Goal: Find specific page/section: Find specific page/section

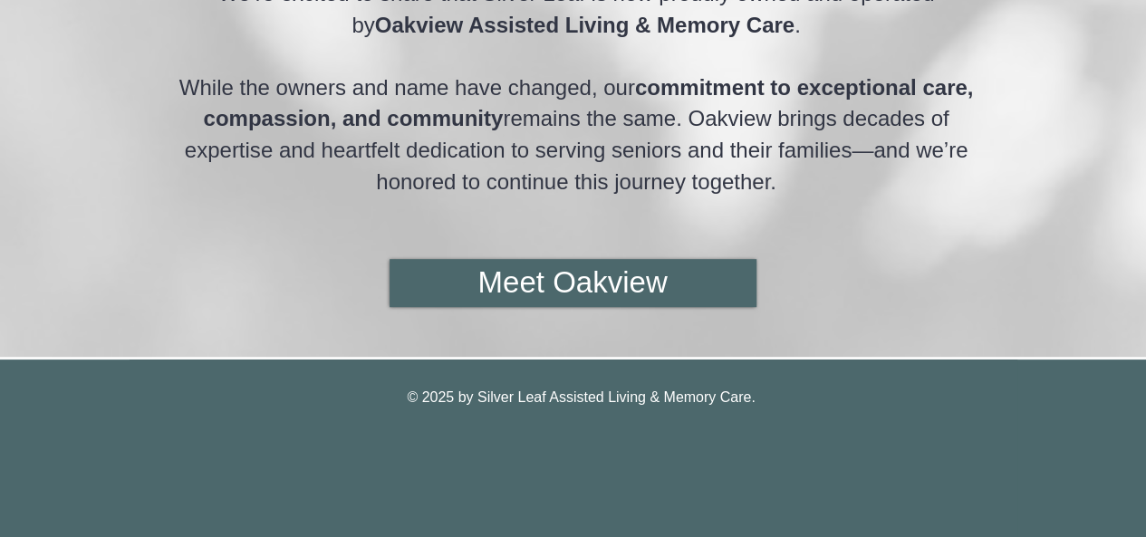
scroll to position [398, 0]
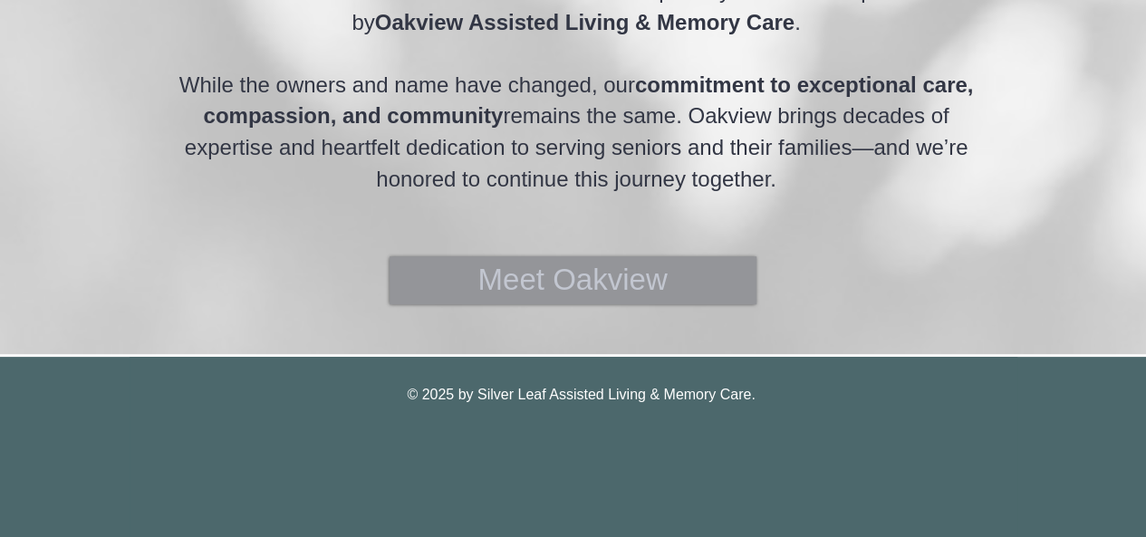
click at [602, 280] on span "Meet Oakview" at bounding box center [571, 280] width 189 height 42
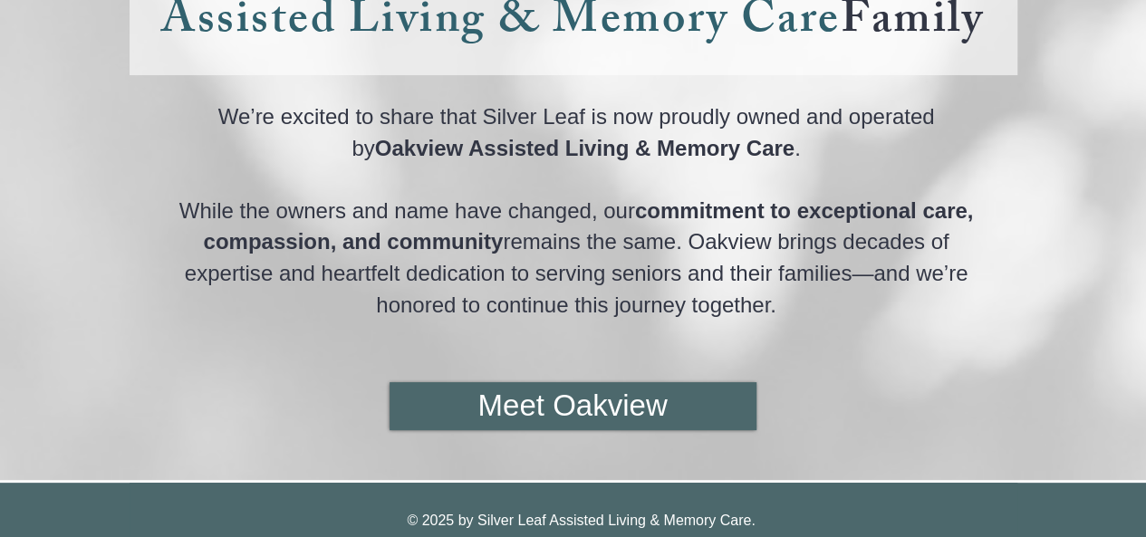
scroll to position [362, 0]
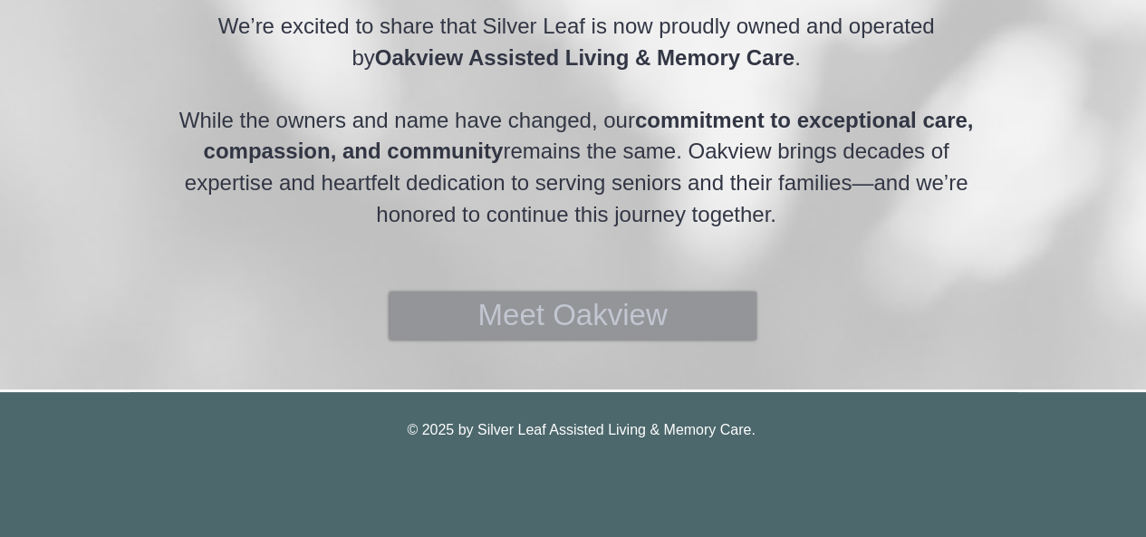
click at [510, 318] on span "Meet Oakview" at bounding box center [571, 315] width 189 height 42
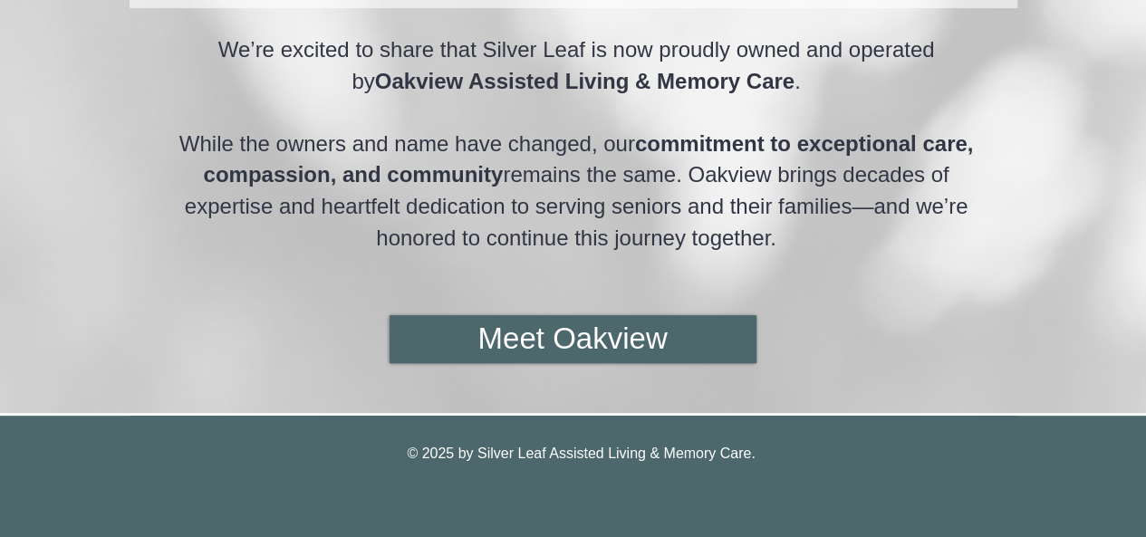
scroll to position [362, 0]
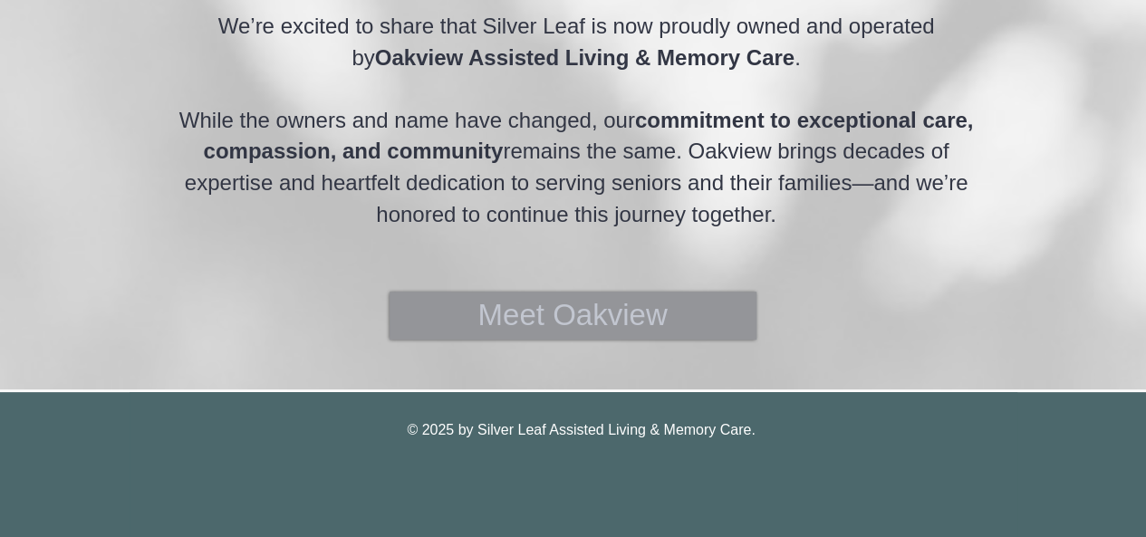
click at [612, 309] on span "Meet Oakview" at bounding box center [571, 315] width 189 height 42
